Goal: Transaction & Acquisition: Purchase product/service

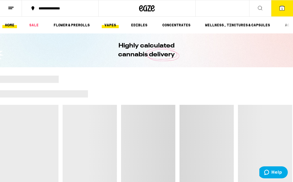
click at [117, 24] on link "VAPES" at bounding box center [110, 25] width 17 height 6
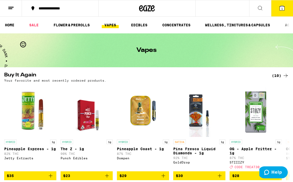
click at [147, 7] on icon at bounding box center [147, 8] width 16 height 9
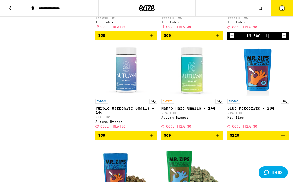
scroll to position [3885, 0]
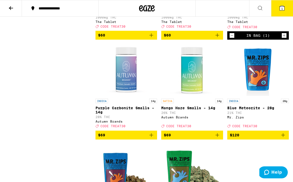
click at [151, 38] on icon "Add to bag" at bounding box center [151, 35] width 6 height 6
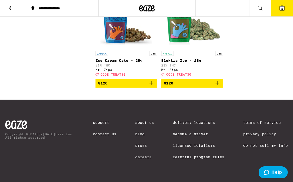
scroll to position [4151, 0]
click at [281, 9] on icon at bounding box center [282, 8] width 5 height 5
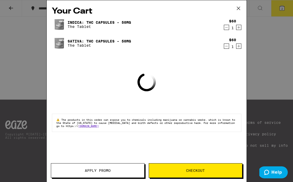
click at [111, 171] on span "Apply Promo" at bounding box center [97, 171] width 93 height 4
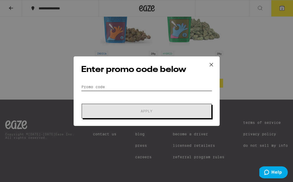
click at [129, 86] on input "Promo Code" at bounding box center [146, 87] width 131 height 8
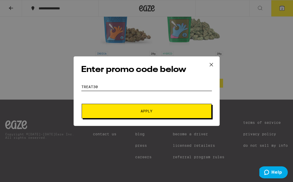
type input "treat30"
click at [82, 104] on button "Apply" at bounding box center [147, 111] width 130 height 15
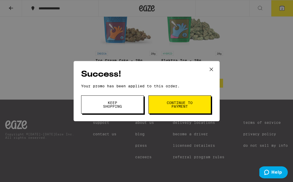
click at [212, 68] on icon at bounding box center [211, 69] width 8 height 8
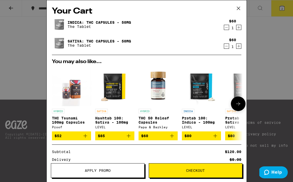
scroll to position [69, 0]
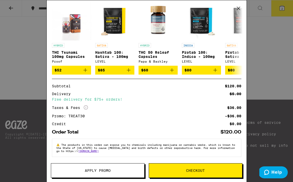
click at [186, 171] on span "Checkout" at bounding box center [195, 171] width 19 height 4
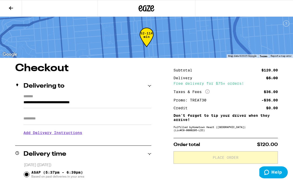
click at [55, 134] on h3 "Add Delivery Instructions" at bounding box center [87, 133] width 128 height 12
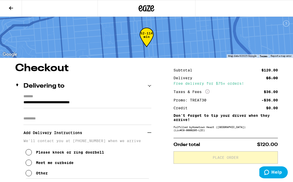
click at [40, 174] on div "Other" at bounding box center [42, 173] width 12 height 4
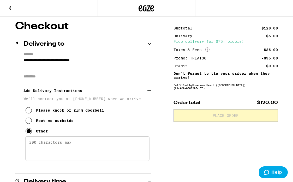
scroll to position [42, 0]
click at [54, 145] on textarea "Enter any other delivery instructions you want driver to know" at bounding box center [87, 148] width 124 height 25
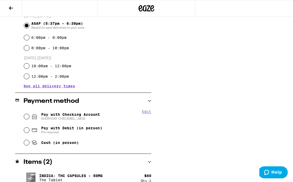
scroll to position [228, 0]
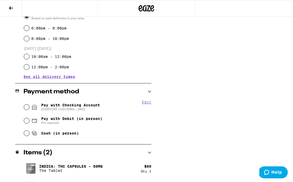
type textarea "text me at [PHONE_NUMBER] and I'll come down. Thanks."
click at [63, 106] on span "Pay with Checking Account EVERYDAY CHECKING ...5832" at bounding box center [70, 107] width 59 height 8
click at [29, 106] on input "Pay with Checking Account EVERYDAY CHECKING ...5832" at bounding box center [26, 107] width 5 height 5
radio input "true"
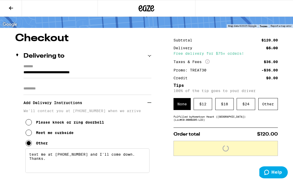
scroll to position [30, 0]
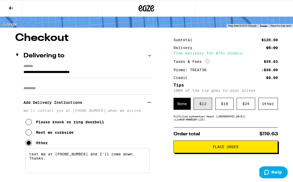
click at [197, 106] on div "$ 12" at bounding box center [202, 104] width 19 height 12
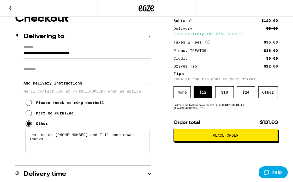
scroll to position [54, 0]
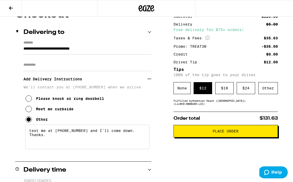
click at [190, 131] on span "Place Order" at bounding box center [225, 131] width 95 height 4
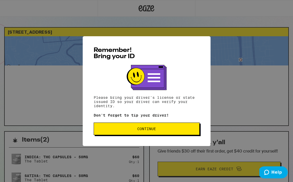
click at [190, 131] on span "Continue" at bounding box center [146, 129] width 97 height 4
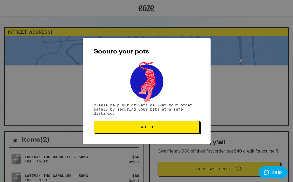
click at [190, 131] on button "Got it" at bounding box center [147, 127] width 106 height 13
